Goal: Information Seeking & Learning: Check status

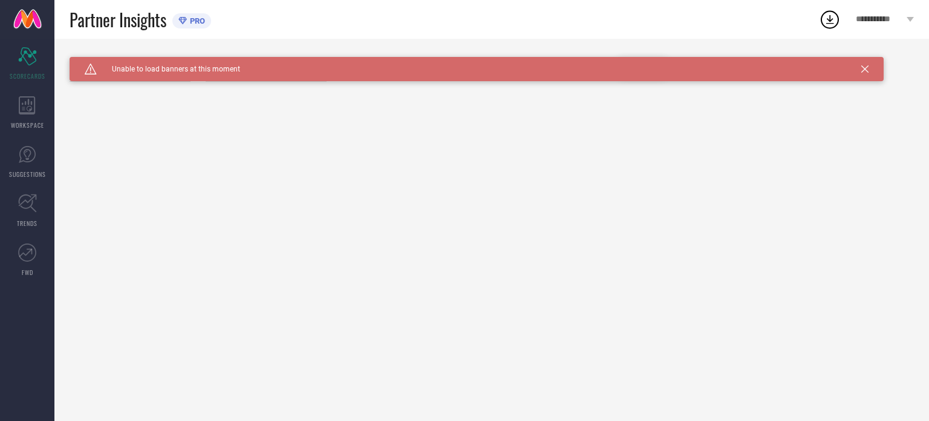
type input "All"
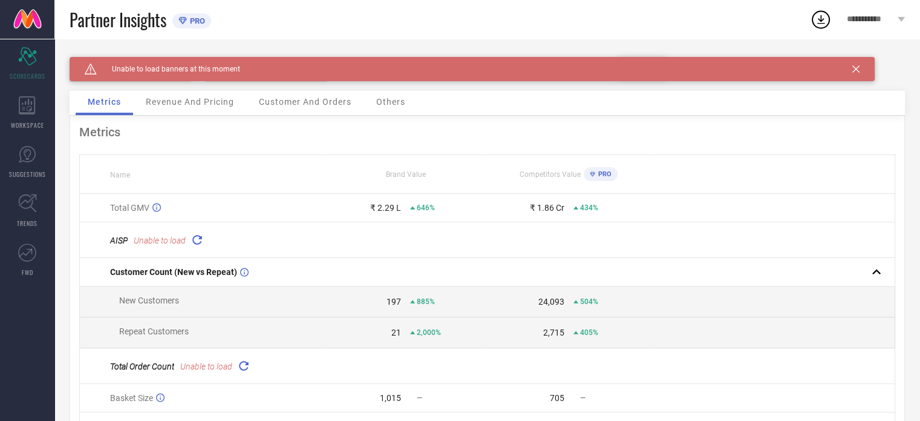
click at [857, 69] on icon at bounding box center [856, 68] width 7 height 7
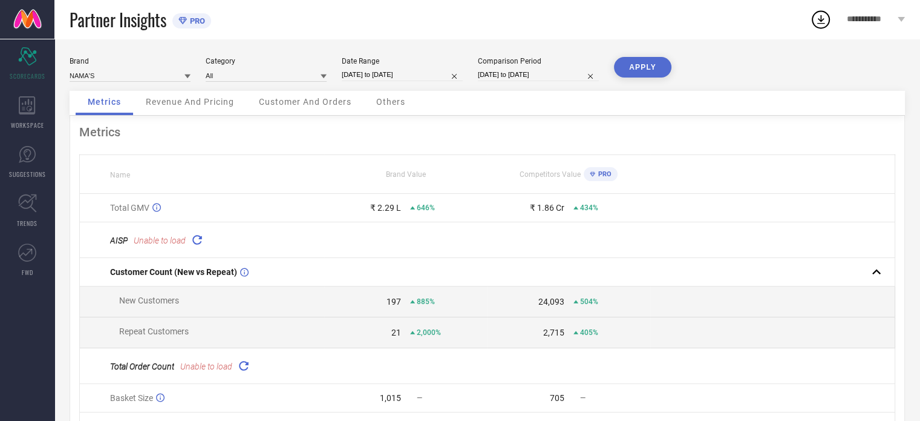
click at [194, 243] on icon at bounding box center [197, 239] width 14 height 14
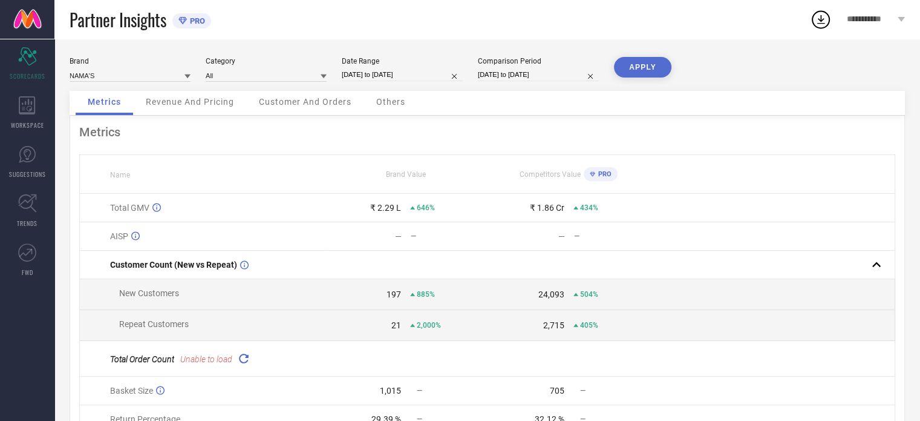
click at [243, 358] on icon at bounding box center [244, 358] width 14 height 14
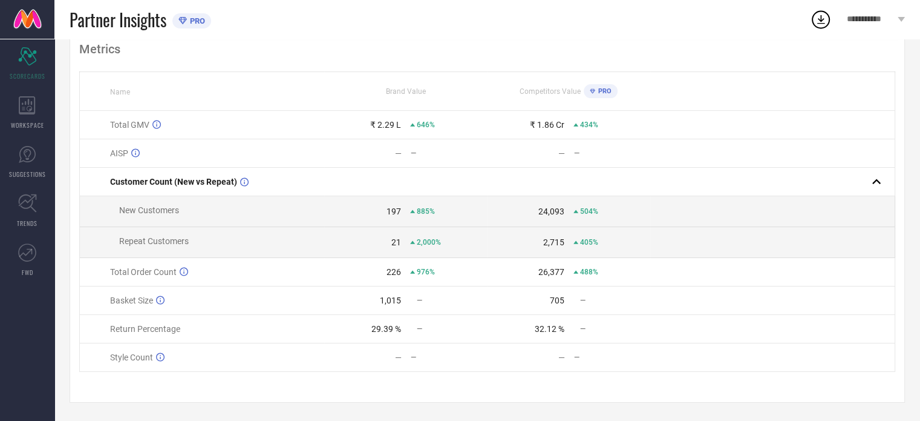
scroll to position [87, 0]
click at [160, 357] on icon at bounding box center [160, 357] width 8 height 8
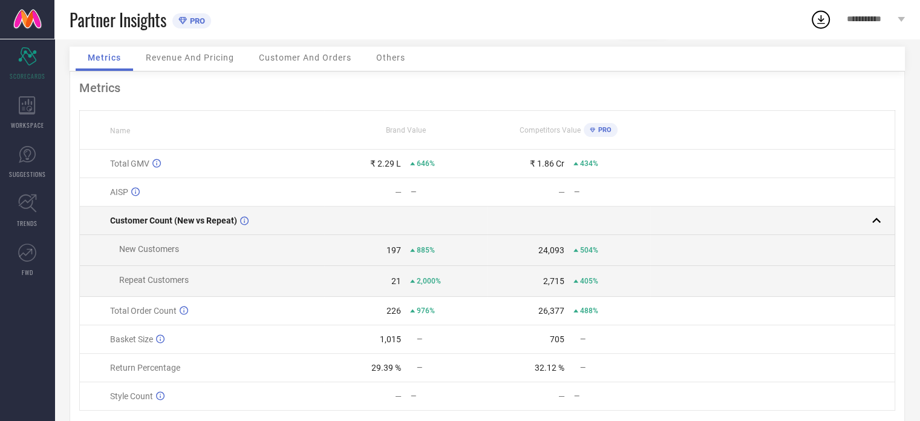
scroll to position [0, 0]
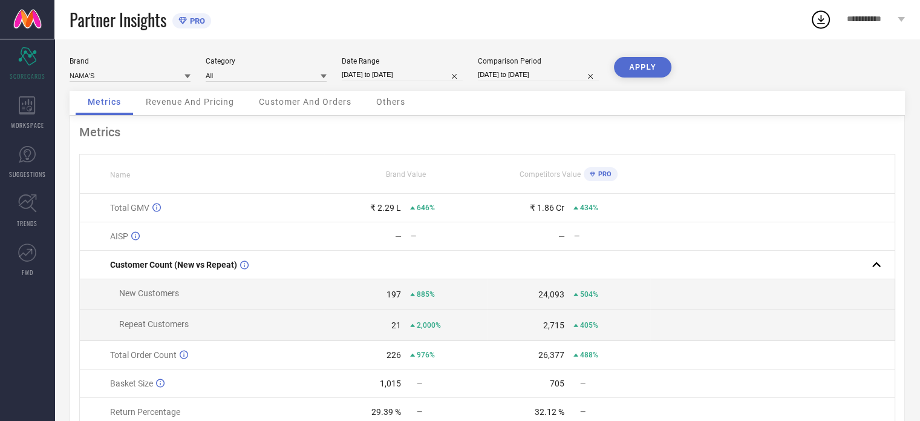
click at [185, 81] on div at bounding box center [188, 75] width 6 height 11
click at [186, 77] on icon at bounding box center [188, 76] width 6 height 4
click at [186, 77] on icon at bounding box center [188, 76] width 6 height 6
click at [186, 77] on icon at bounding box center [188, 76] width 6 height 4
click at [186, 77] on icon at bounding box center [188, 76] width 6 height 6
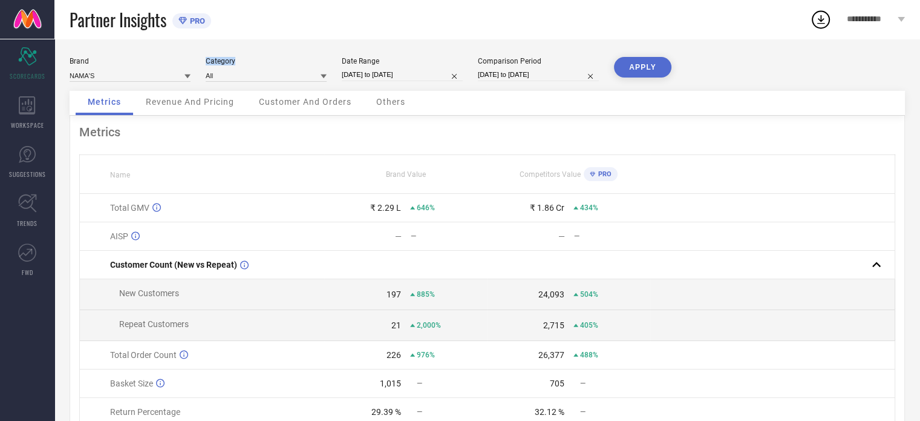
click at [186, 77] on icon at bounding box center [188, 76] width 6 height 6
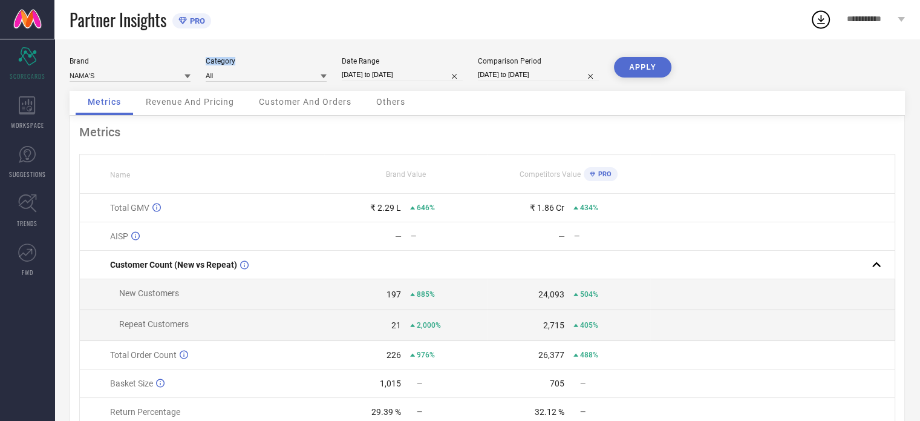
click at [186, 77] on icon at bounding box center [188, 76] width 6 height 6
click at [186, 77] on icon at bounding box center [188, 76] width 6 height 4
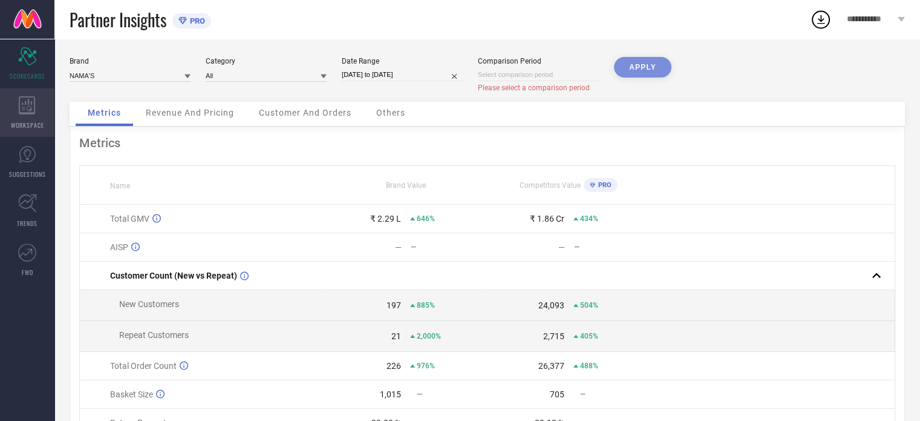
click at [31, 114] on div "WORKSPACE" at bounding box center [27, 112] width 54 height 48
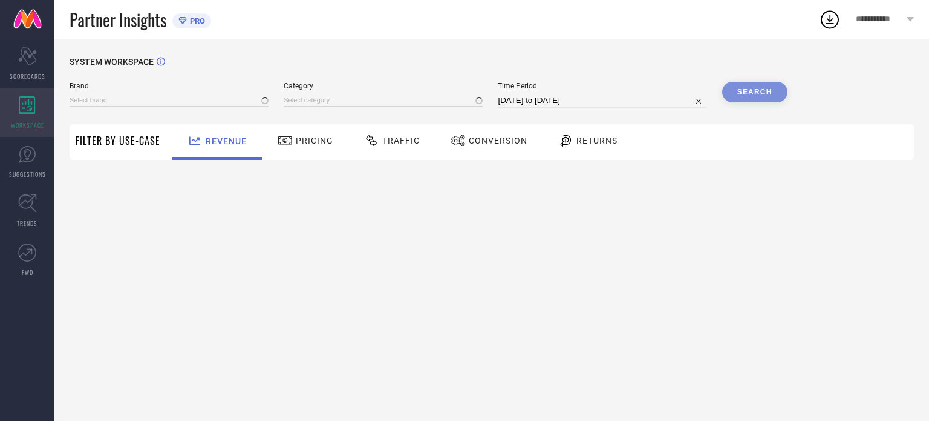
type input "NAMA'S"
type input "All"
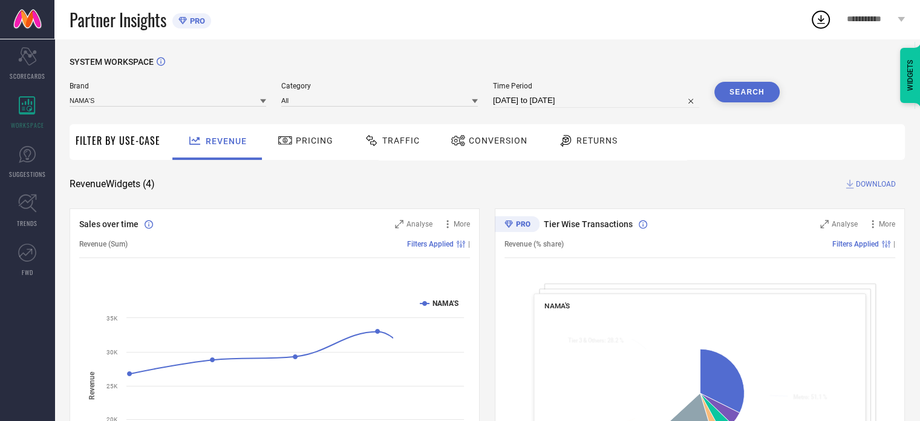
click at [263, 103] on icon at bounding box center [263, 101] width 6 height 4
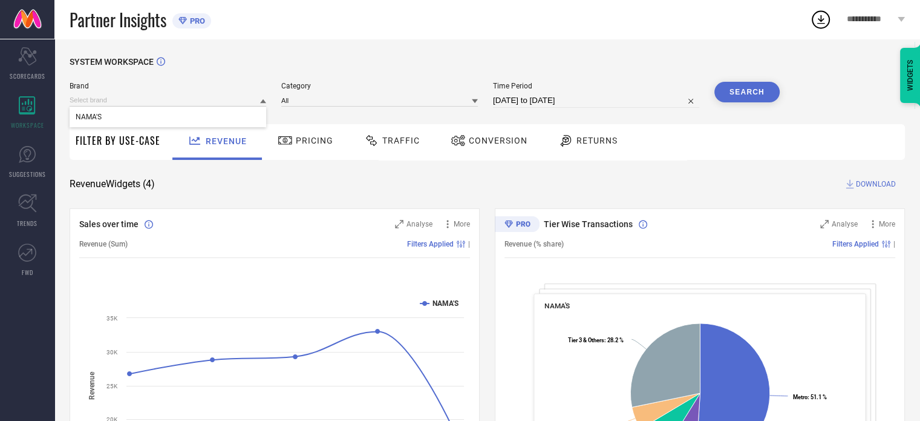
click at [261, 104] on icon at bounding box center [263, 101] width 6 height 6
click at [304, 151] on div "Pricing" at bounding box center [306, 140] width 62 height 21
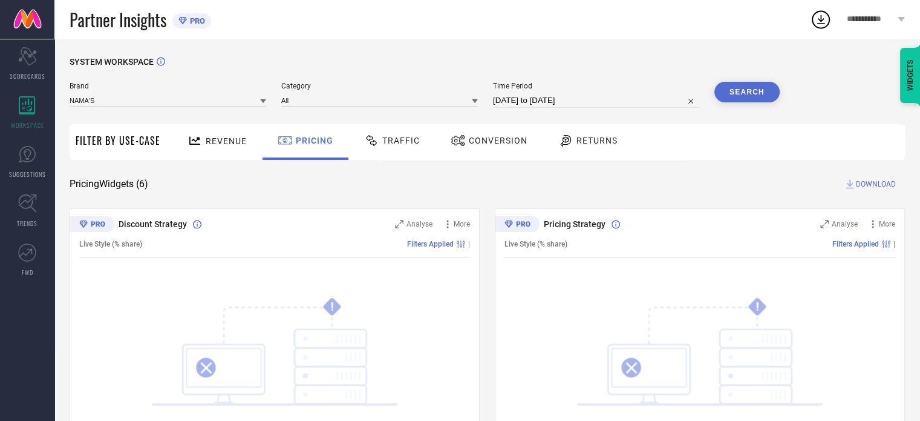
click at [212, 148] on div "Revenue" at bounding box center [217, 140] width 65 height 21
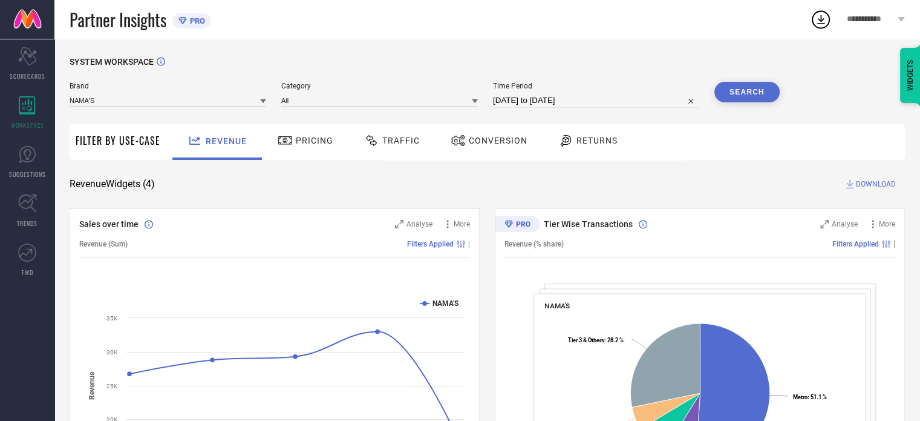
click at [310, 146] on div "Pricing" at bounding box center [306, 140] width 62 height 21
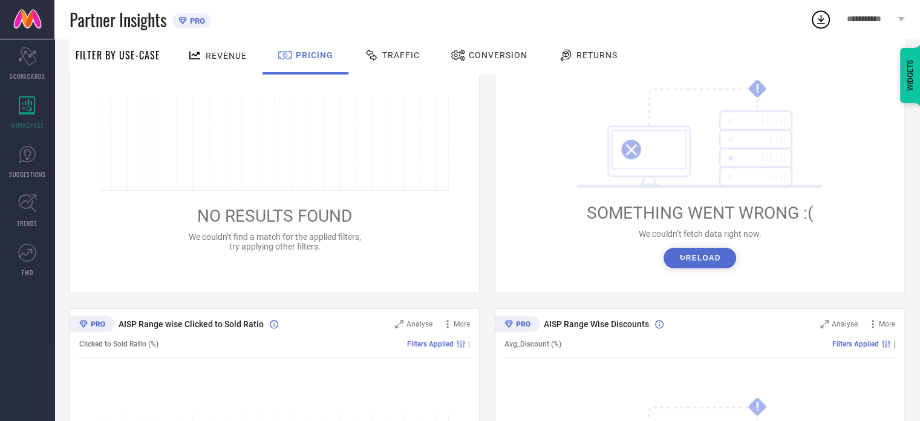
scroll to position [242, 0]
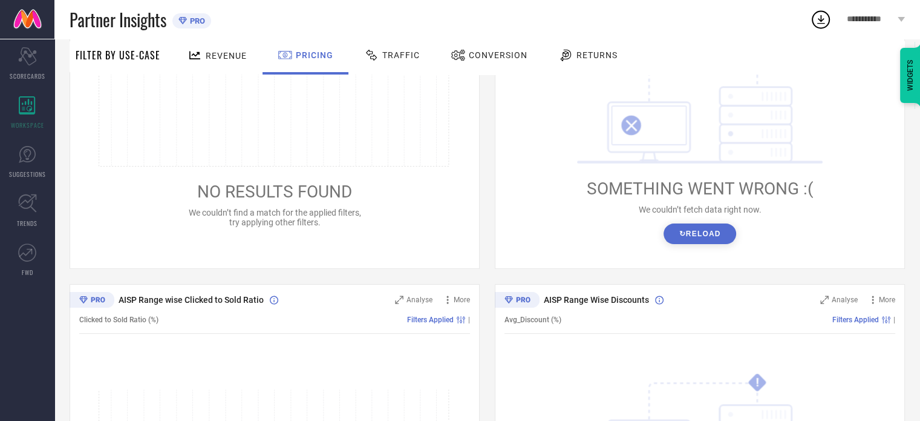
click at [718, 227] on button "↻ Reload" at bounding box center [700, 233] width 72 height 21
click at [707, 233] on button "↻ Reload" at bounding box center [700, 233] width 72 height 21
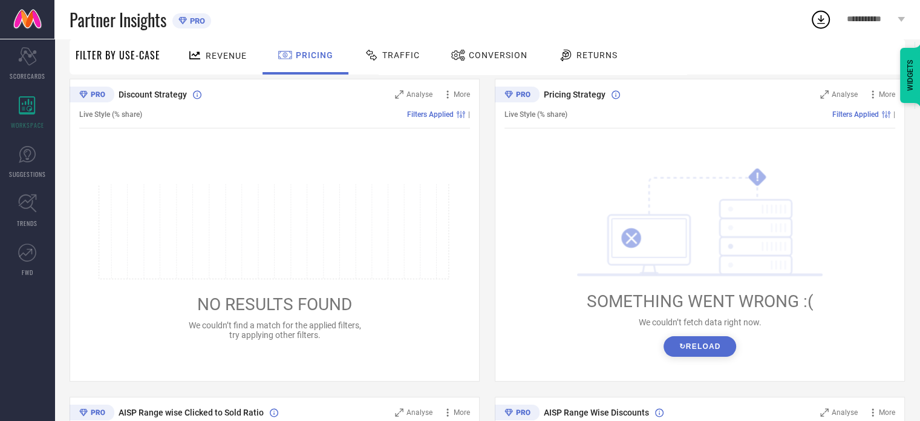
scroll to position [0, 0]
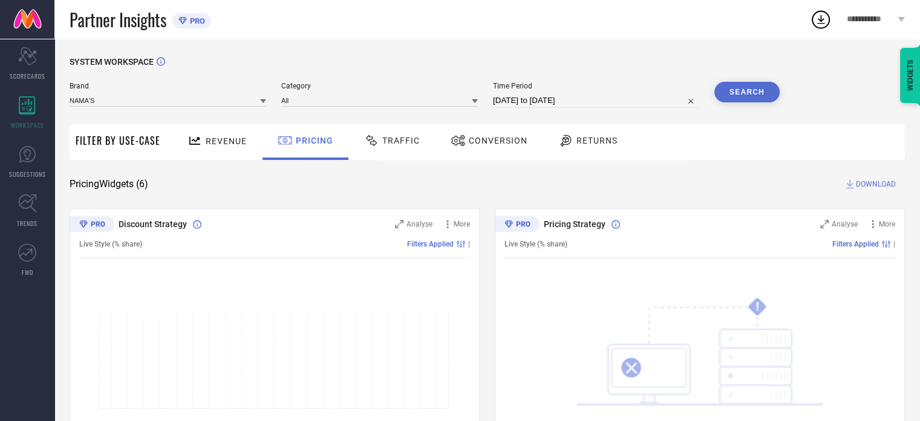
click at [396, 142] on span "Traffic" at bounding box center [401, 141] width 38 height 10
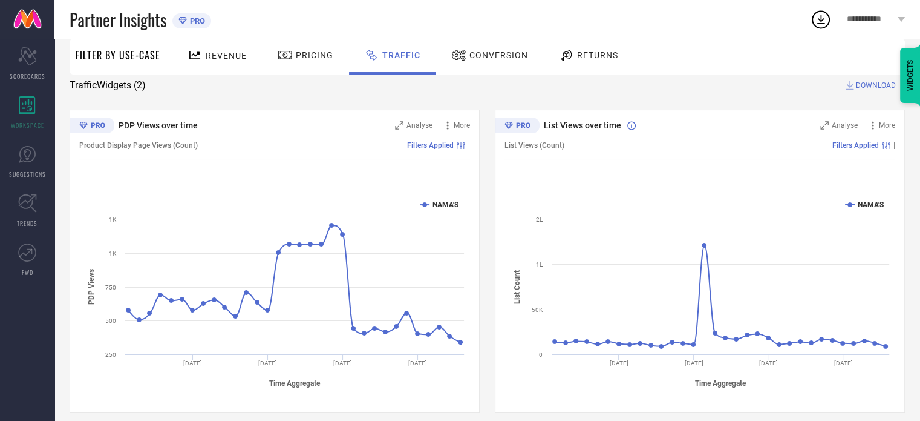
scroll to position [109, 0]
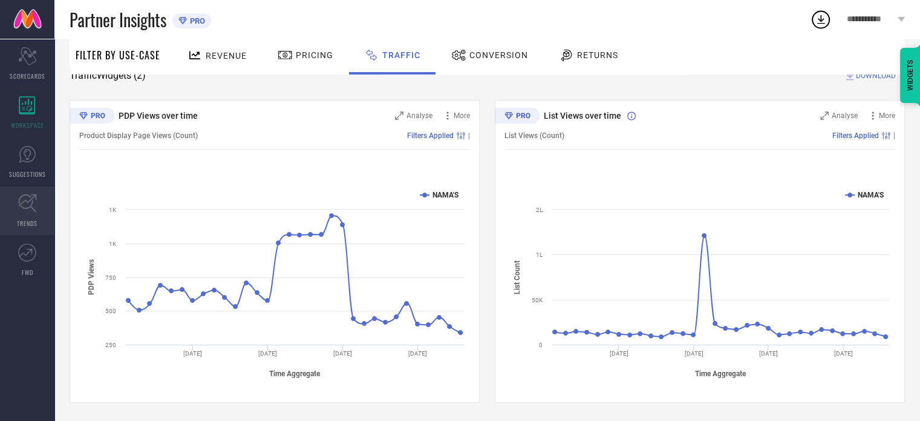
click at [25, 203] on icon at bounding box center [27, 203] width 19 height 19
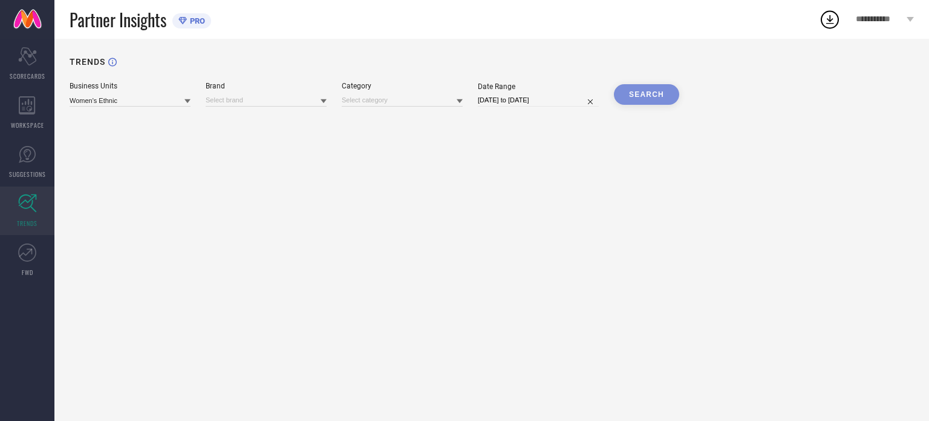
click at [187, 101] on icon at bounding box center [188, 101] width 6 height 4
click at [186, 101] on icon at bounding box center [188, 101] width 6 height 4
click at [276, 105] on input at bounding box center [266, 100] width 121 height 13
click at [324, 103] on icon at bounding box center [324, 101] width 6 height 4
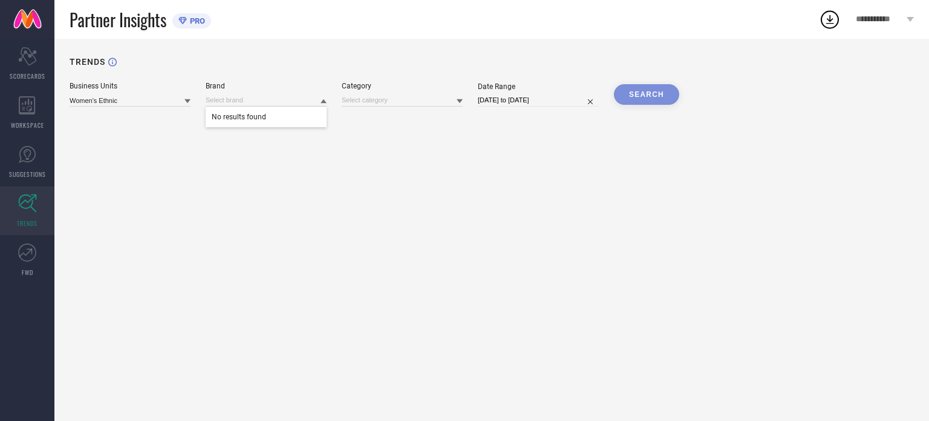
click at [188, 103] on icon at bounding box center [188, 101] width 6 height 4
click at [186, 103] on icon at bounding box center [188, 101] width 6 height 4
click at [184, 103] on input at bounding box center [130, 100] width 121 height 13
click at [162, 119] on div "Women's Ethnic" at bounding box center [130, 116] width 121 height 21
click at [286, 105] on input at bounding box center [266, 100] width 121 height 13
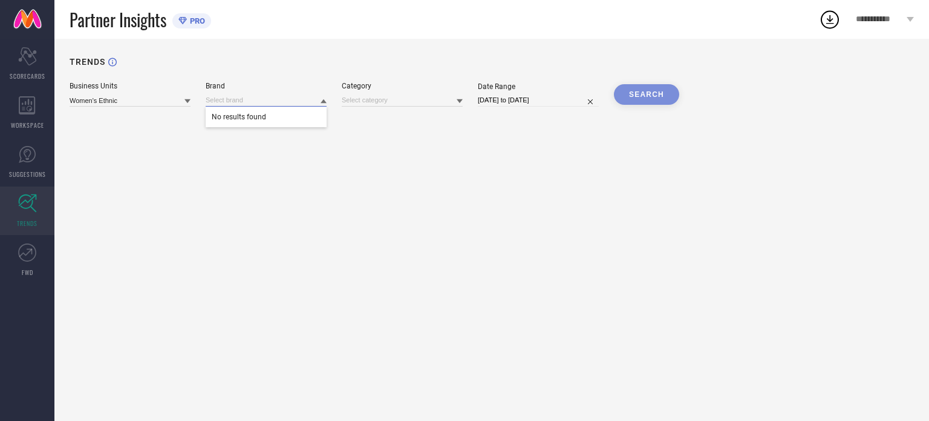
click at [259, 102] on input at bounding box center [266, 100] width 121 height 13
type input "[PERSON_NAME]"
click at [185, 100] on icon at bounding box center [188, 101] width 6 height 4
click at [185, 100] on icon at bounding box center [188, 101] width 6 height 6
drag, startPoint x: 257, startPoint y: 94, endPoint x: 189, endPoint y: 96, distance: 68.4
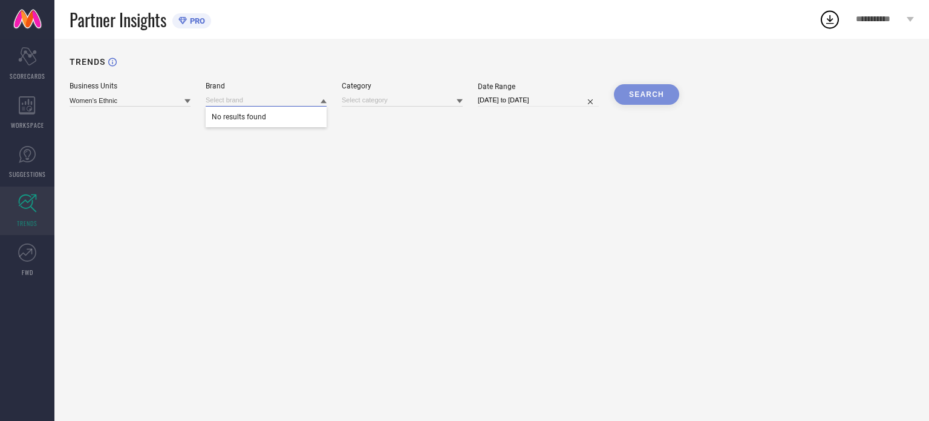
click at [189, 96] on div "Business Units Women's Ethnic Brand No results found Category Date Range [DATE]…" at bounding box center [492, 94] width 845 height 25
click at [637, 94] on div "SEARCH" at bounding box center [646, 94] width 65 height 21
click at [451, 101] on input at bounding box center [402, 100] width 121 height 13
click at [457, 99] on icon at bounding box center [460, 101] width 6 height 6
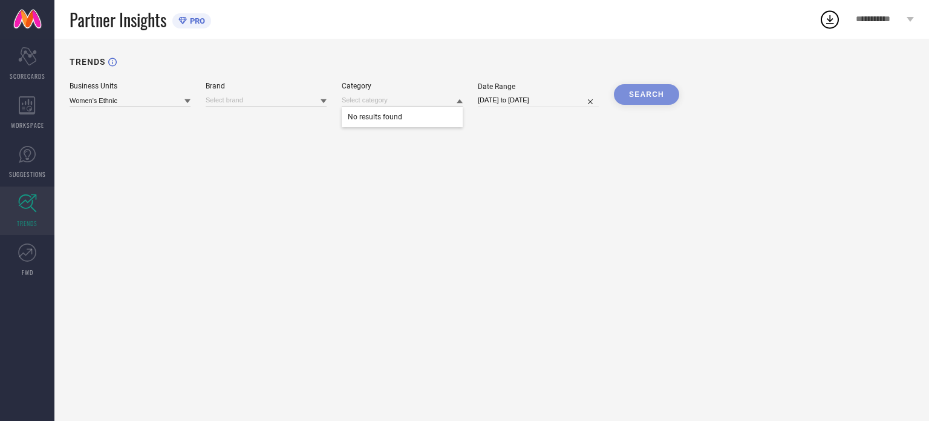
drag, startPoint x: 111, startPoint y: 198, endPoint x: 73, endPoint y: 208, distance: 39.9
click at [109, 200] on div "TRENDS Business Units Women's Ethnic Brand Category No results found Date Range…" at bounding box center [491, 230] width 875 height 382
click at [19, 244] on icon at bounding box center [27, 252] width 18 height 18
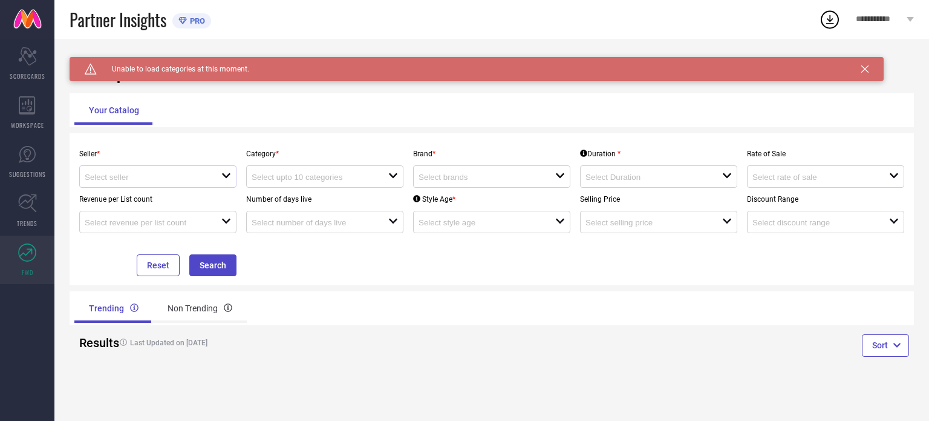
click at [224, 178] on icon "open" at bounding box center [226, 176] width 10 height 10
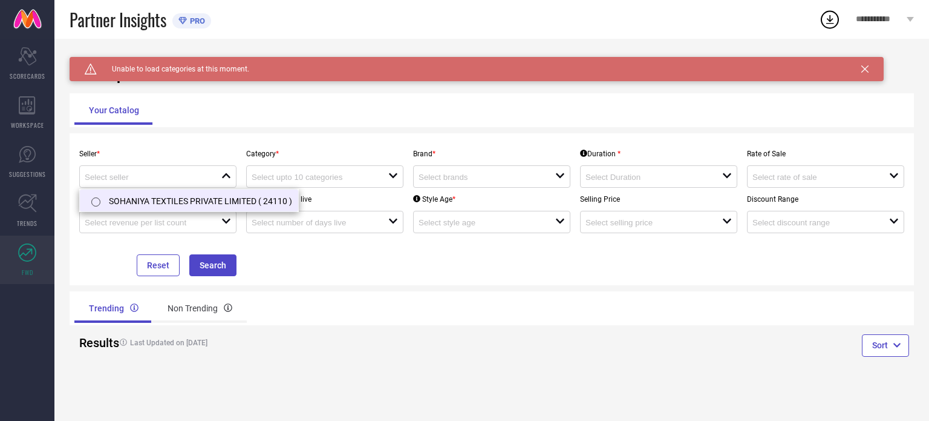
click at [188, 198] on li "SOHANIYA TEXTILES PRIVATE LIMITED ( 24110 )" at bounding box center [189, 200] width 218 height 22
type input "SOHANIYA TEXTILES PRIVATE LIMITED ( 24110 )"
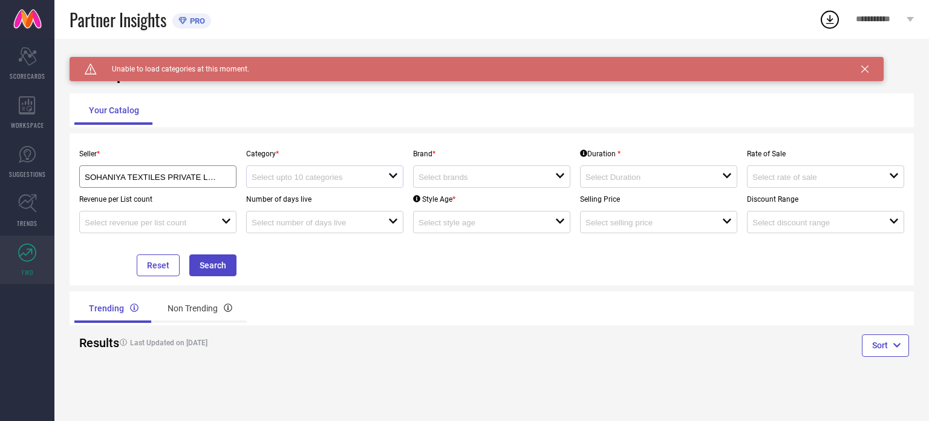
click at [382, 179] on div at bounding box center [320, 176] width 137 height 11
click at [385, 180] on div at bounding box center [320, 176] width 137 height 11
click at [535, 180] on input at bounding box center [480, 176] width 123 height 9
click at [528, 182] on input at bounding box center [480, 176] width 123 height 9
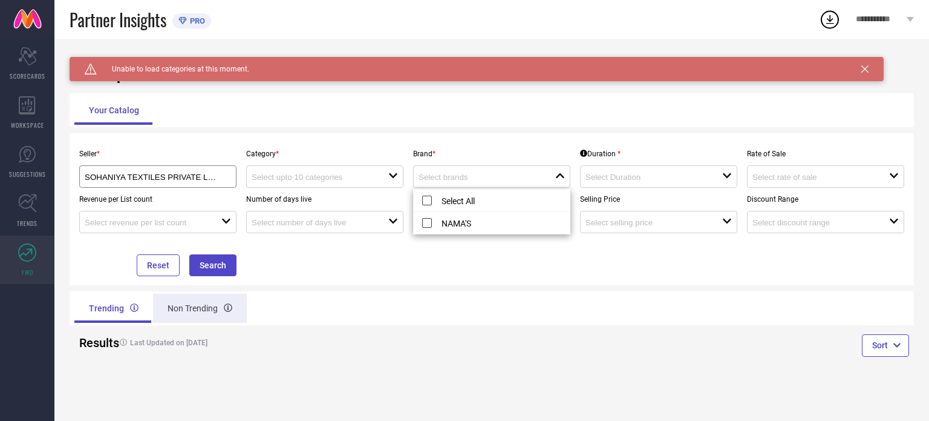
click at [192, 314] on div "Non Trending" at bounding box center [200, 307] width 94 height 29
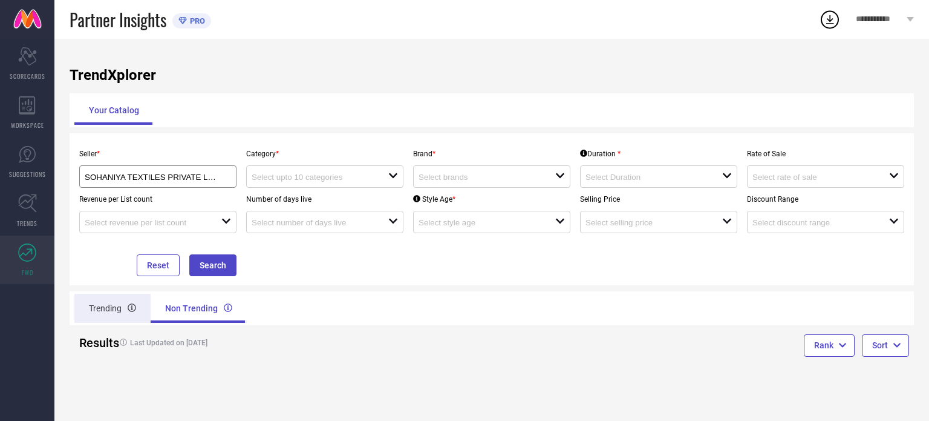
click at [130, 302] on div at bounding box center [132, 308] width 8 height 15
